Goal: Manage account settings

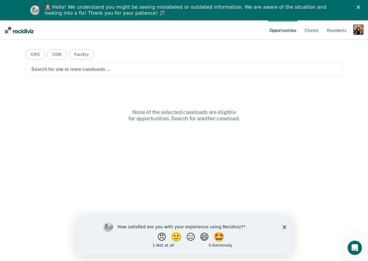
click at [356, 30] on div "button" at bounding box center [359, 30] width 10 height 10
click at [314, 46] on link "Profile" at bounding box center [334, 44] width 48 height 5
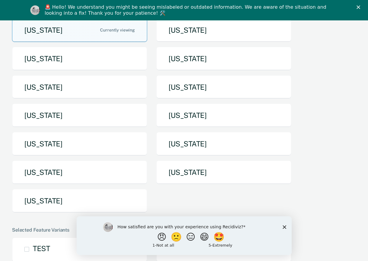
scroll to position [78, 0]
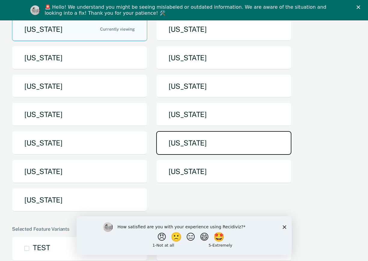
click at [175, 149] on button "[US_STATE]" at bounding box center [223, 143] width 135 height 24
